Goal: Complete application form

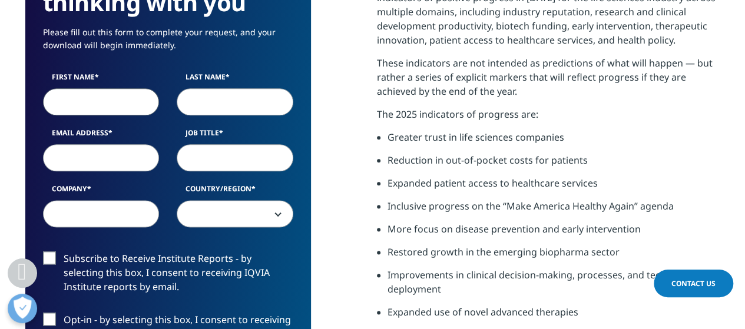
type input "Jack"
click at [214, 111] on input "Last Name" at bounding box center [235, 101] width 117 height 27
type input "[PERSON_NAME]"
click at [126, 152] on input "Email Address" at bounding box center [101, 157] width 117 height 27
click at [131, 146] on input "Email Address" at bounding box center [101, 157] width 117 height 27
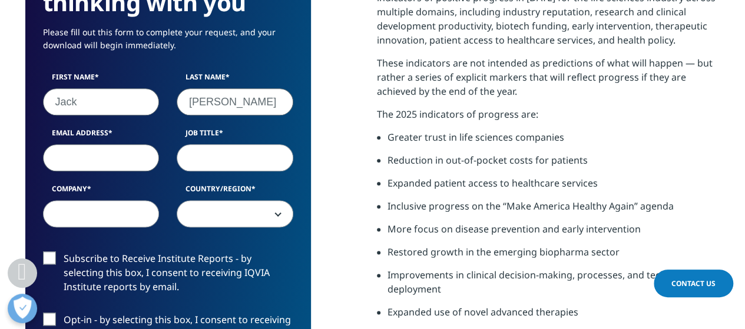
type input "[EMAIL_ADDRESS][DOMAIN_NAME]"
select select "[GEOGRAPHIC_DATA]"
click at [242, 164] on input "Job Title" at bounding box center [235, 157] width 117 height 27
type input "Sales"
click at [107, 221] on input "Company" at bounding box center [101, 213] width 117 height 27
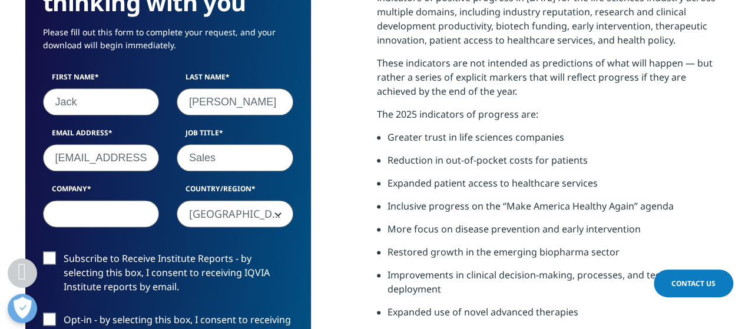
type input "Pfizer"
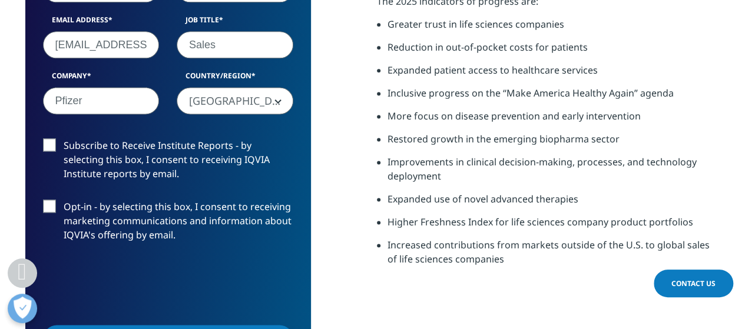
scroll to position [883, 0]
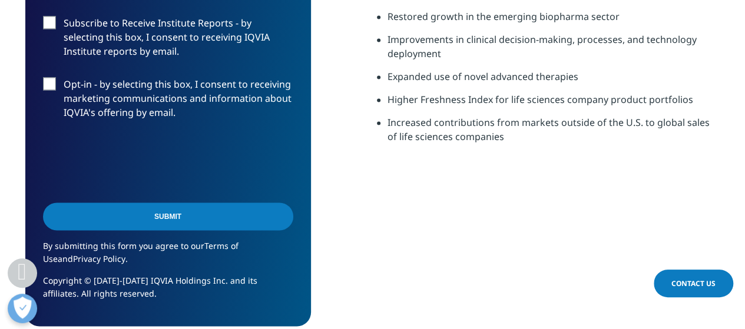
click at [194, 222] on input "Submit" at bounding box center [168, 216] width 250 height 28
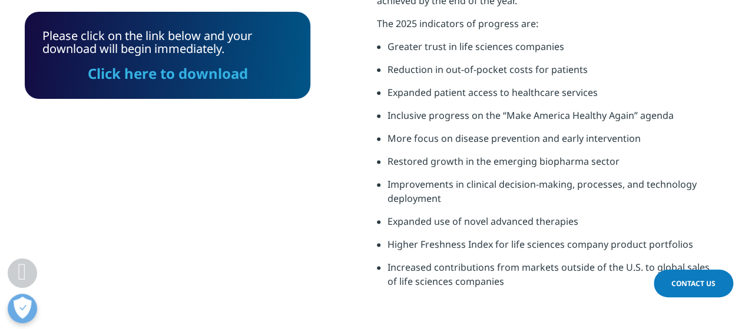
scroll to position [694, 0]
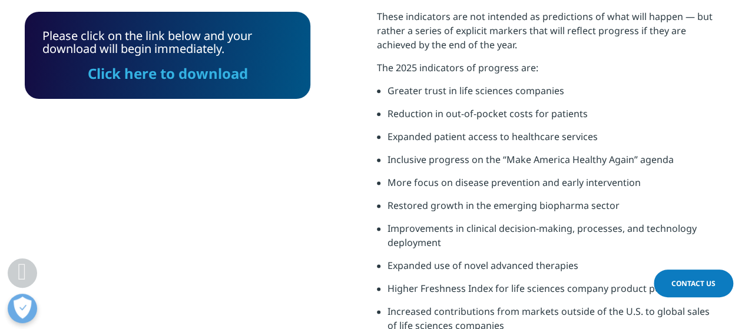
click at [227, 82] on link "Click here to download" at bounding box center [168, 73] width 160 height 19
